Goal: Transaction & Acquisition: Book appointment/travel/reservation

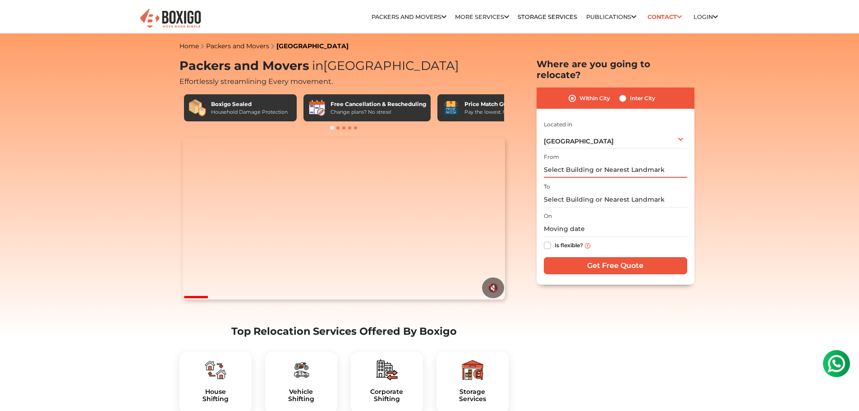
click at [587, 162] on input "text" at bounding box center [615, 170] width 143 height 16
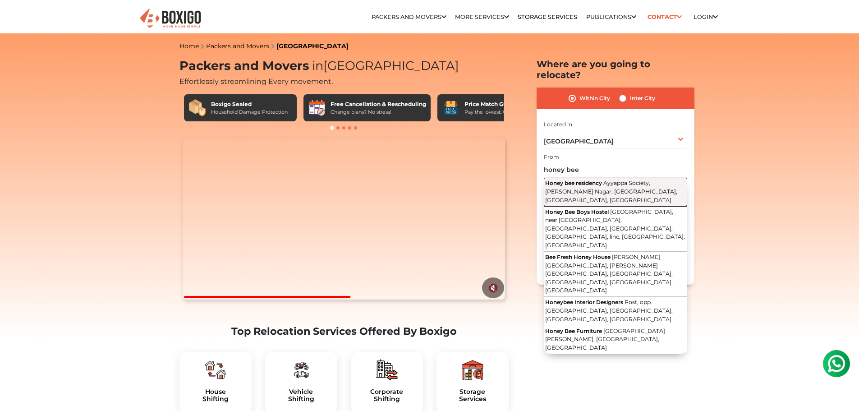
click at [600, 179] on span "Ayyappa Society, [PERSON_NAME] Nagar, [GEOGRAPHIC_DATA], [GEOGRAPHIC_DATA], [GE…" at bounding box center [611, 190] width 132 height 23
type input "Honey bee residency, Ayyappa Society, [PERSON_NAME][GEOGRAPHIC_DATA], [GEOGRAPH…"
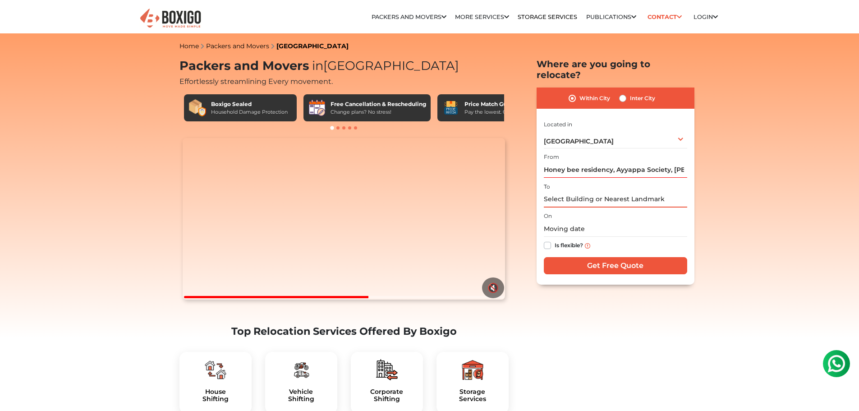
click at [592, 192] on input "text" at bounding box center [615, 200] width 143 height 16
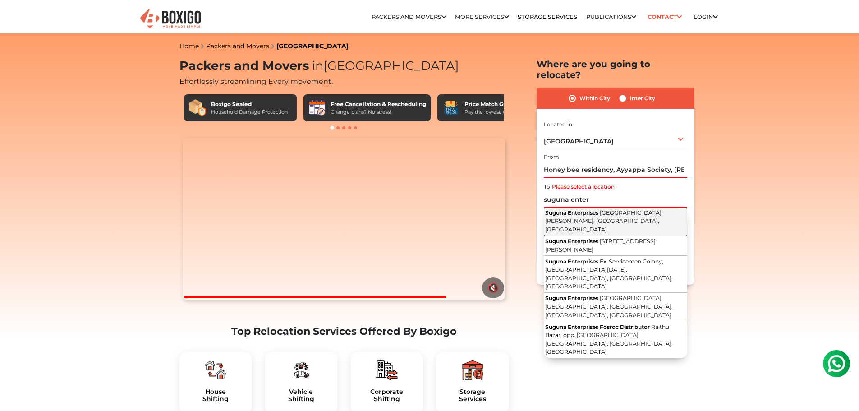
click at [599, 209] on span "[GEOGRAPHIC_DATA][PERSON_NAME], [GEOGRAPHIC_DATA], [GEOGRAPHIC_DATA]" at bounding box center [603, 220] width 116 height 23
type input "Suguna Enterprises, [GEOGRAPHIC_DATA][PERSON_NAME], [GEOGRAPHIC_DATA], [GEOGRAP…"
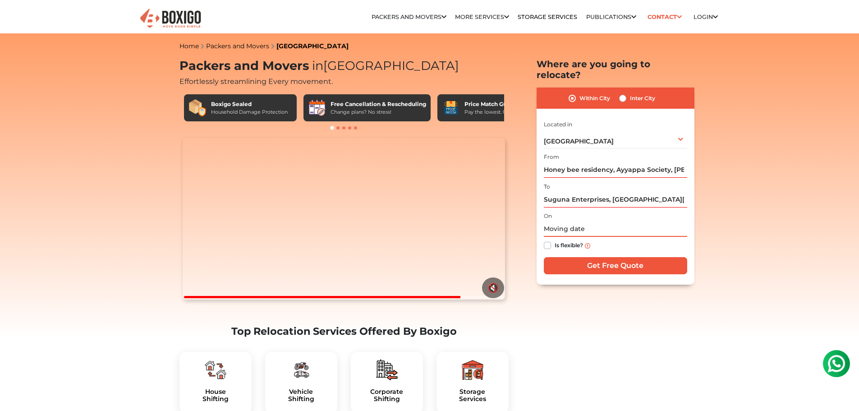
click at [590, 221] on input "text" at bounding box center [615, 229] width 143 height 16
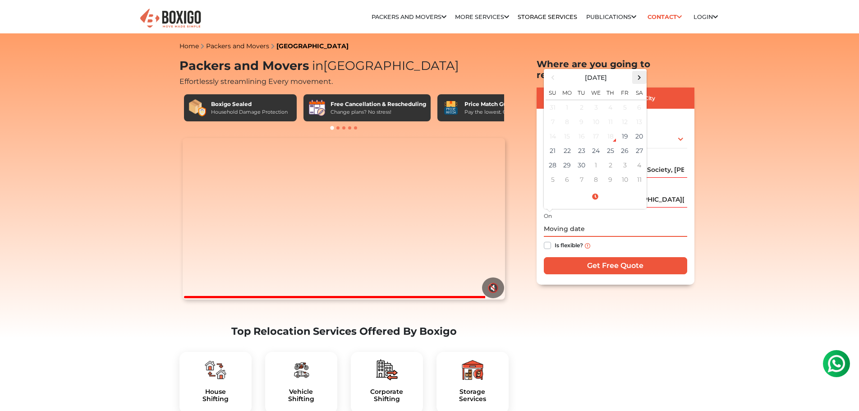
click at [640, 71] on span at bounding box center [639, 77] width 12 height 12
click at [593, 100] on td "1" at bounding box center [596, 107] width 14 height 15
type input "[DATE] 12:00 AM"
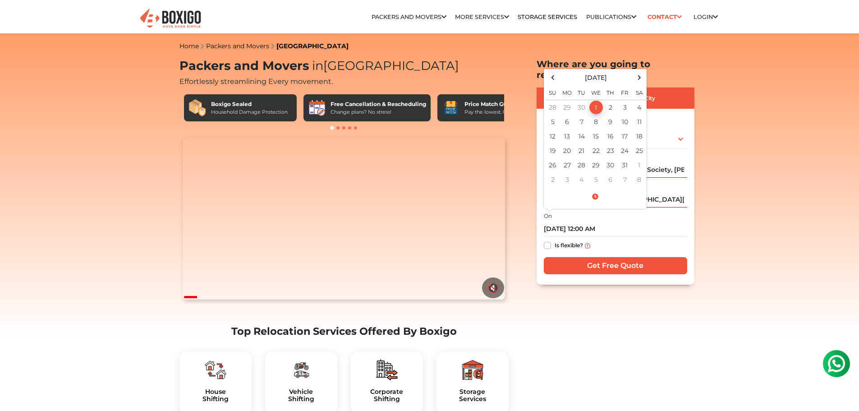
click at [555, 240] on label "Is flexible?" at bounding box center [569, 244] width 28 height 9
click at [547, 240] on input "Is flexible?" at bounding box center [547, 244] width 7 height 9
checkbox input "true"
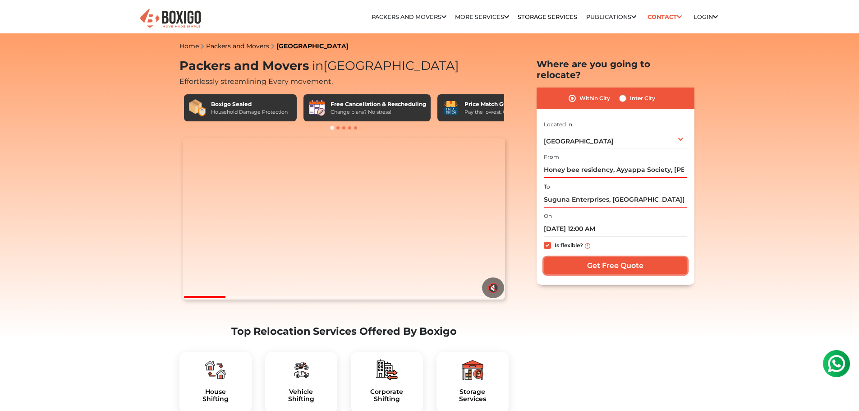
click at [570, 257] on input "Get Free Quote" at bounding box center [615, 265] width 143 height 17
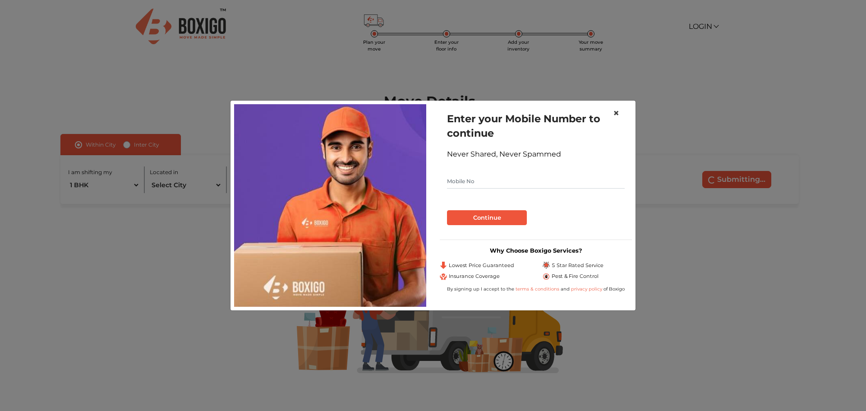
click at [616, 113] on span "×" at bounding box center [616, 112] width 6 height 13
